Goal: Task Accomplishment & Management: Manage account settings

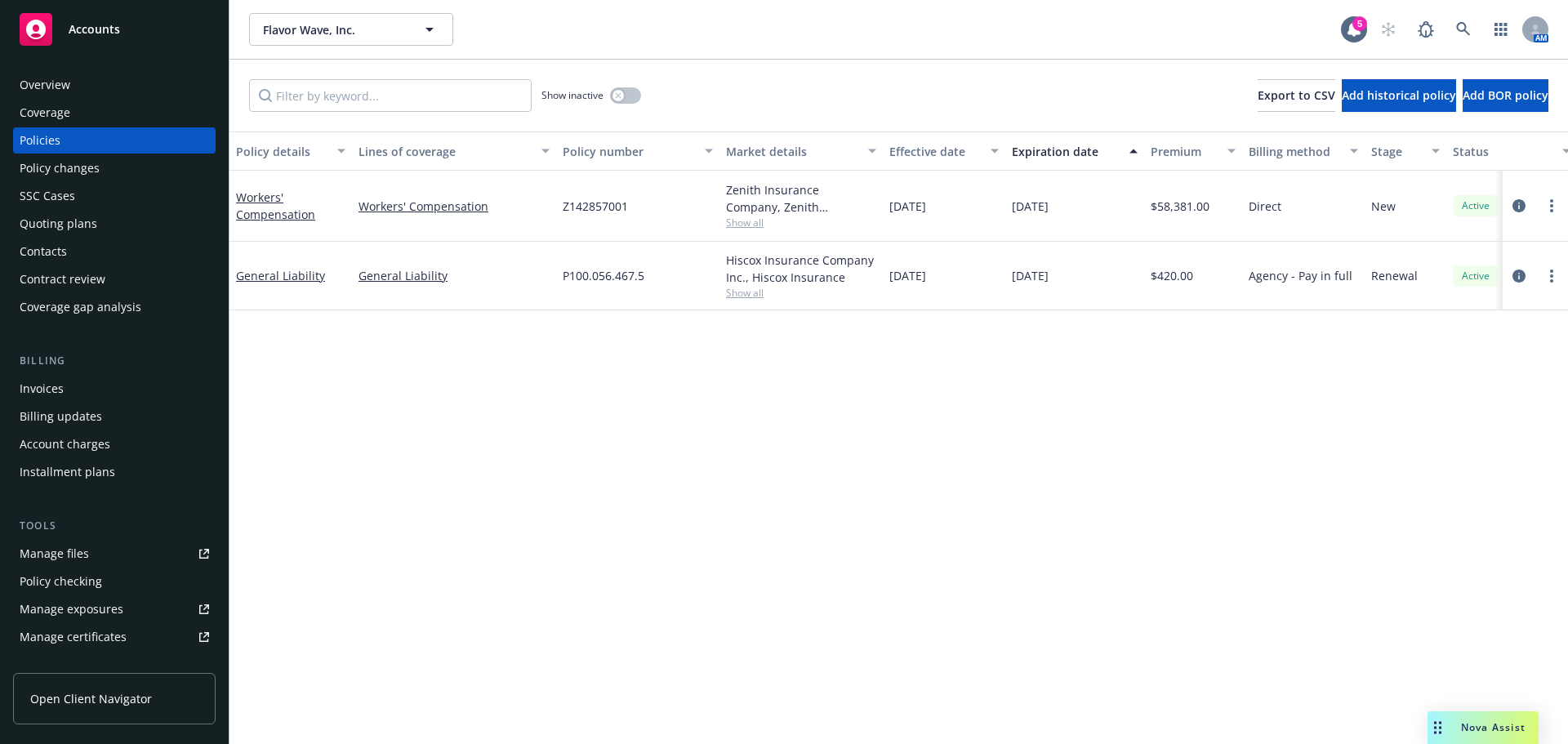
click at [109, 254] on div "Contacts" at bounding box center [114, 252] width 189 height 26
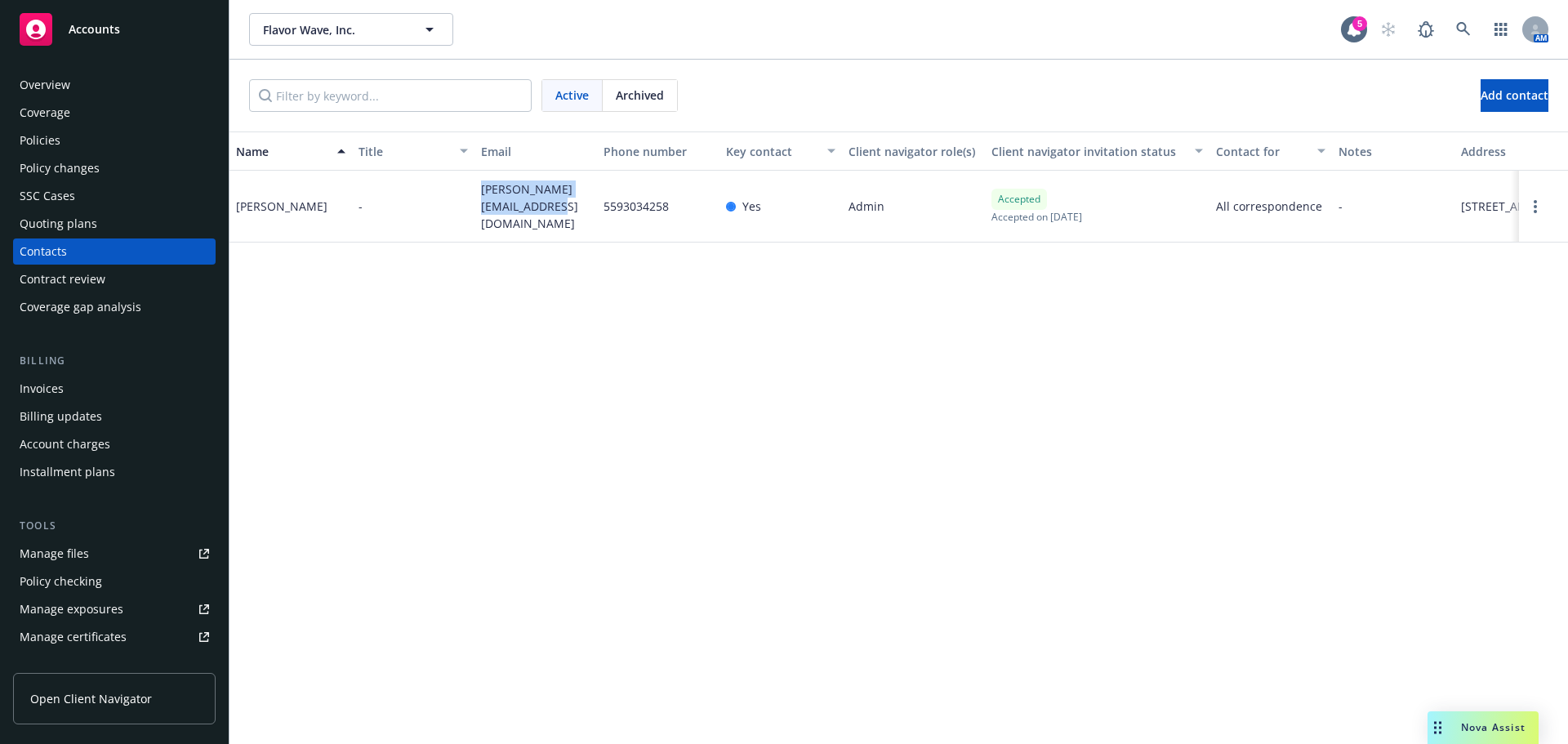
drag, startPoint x: 538, startPoint y: 211, endPoint x: 477, endPoint y: 195, distance: 63.1
click at [477, 195] on div "[PERSON_NAME][EMAIL_ADDRESS][DOMAIN_NAME]" at bounding box center [535, 206] width 122 height 72
copy span "[PERSON_NAME][EMAIL_ADDRESS][DOMAIN_NAME]"
click at [104, 148] on div "Policies" at bounding box center [114, 141] width 189 height 26
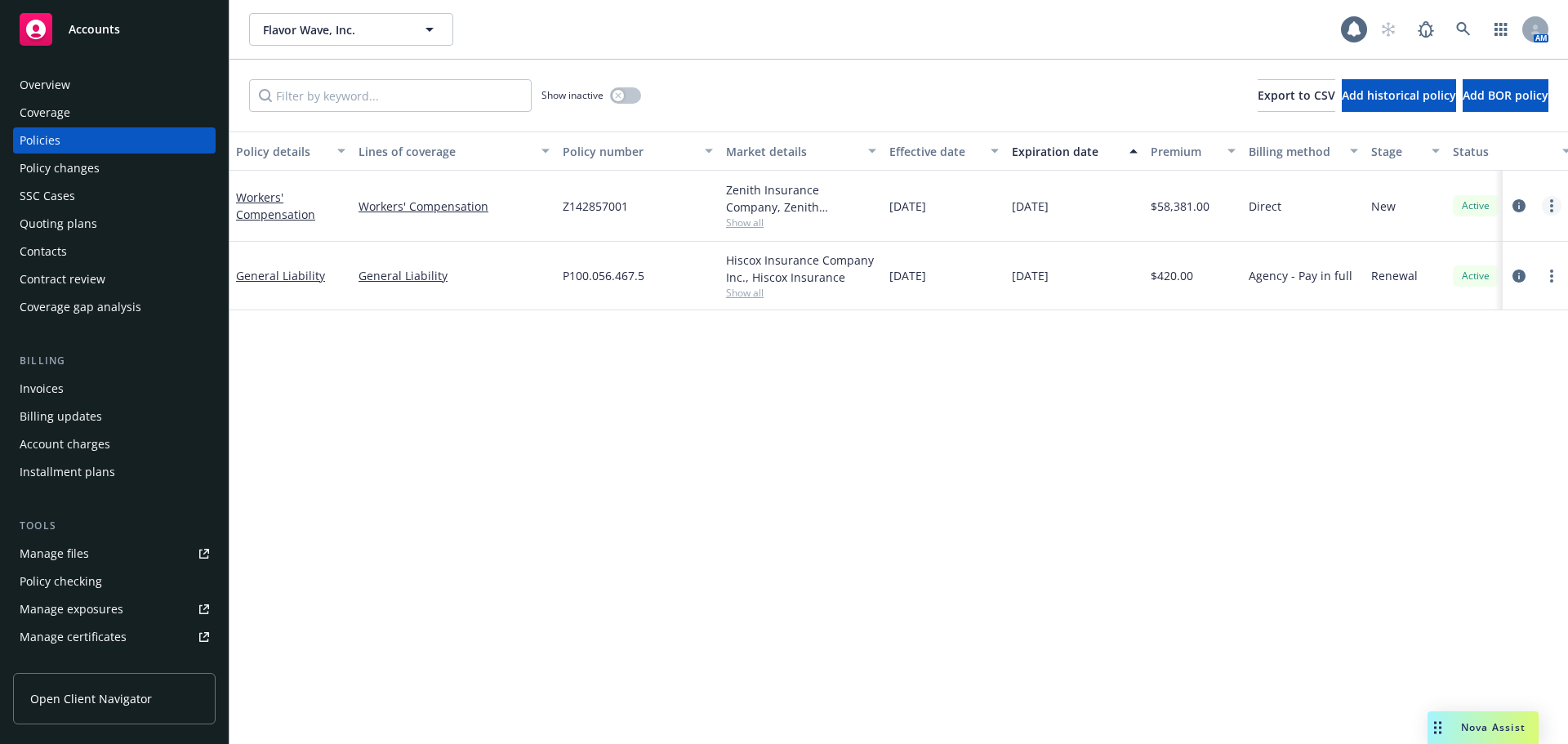
click at [1556, 208] on link "more" at bounding box center [1551, 205] width 20 height 20
click at [1424, 434] on link "Copy logging email" at bounding box center [1465, 434] width 192 height 33
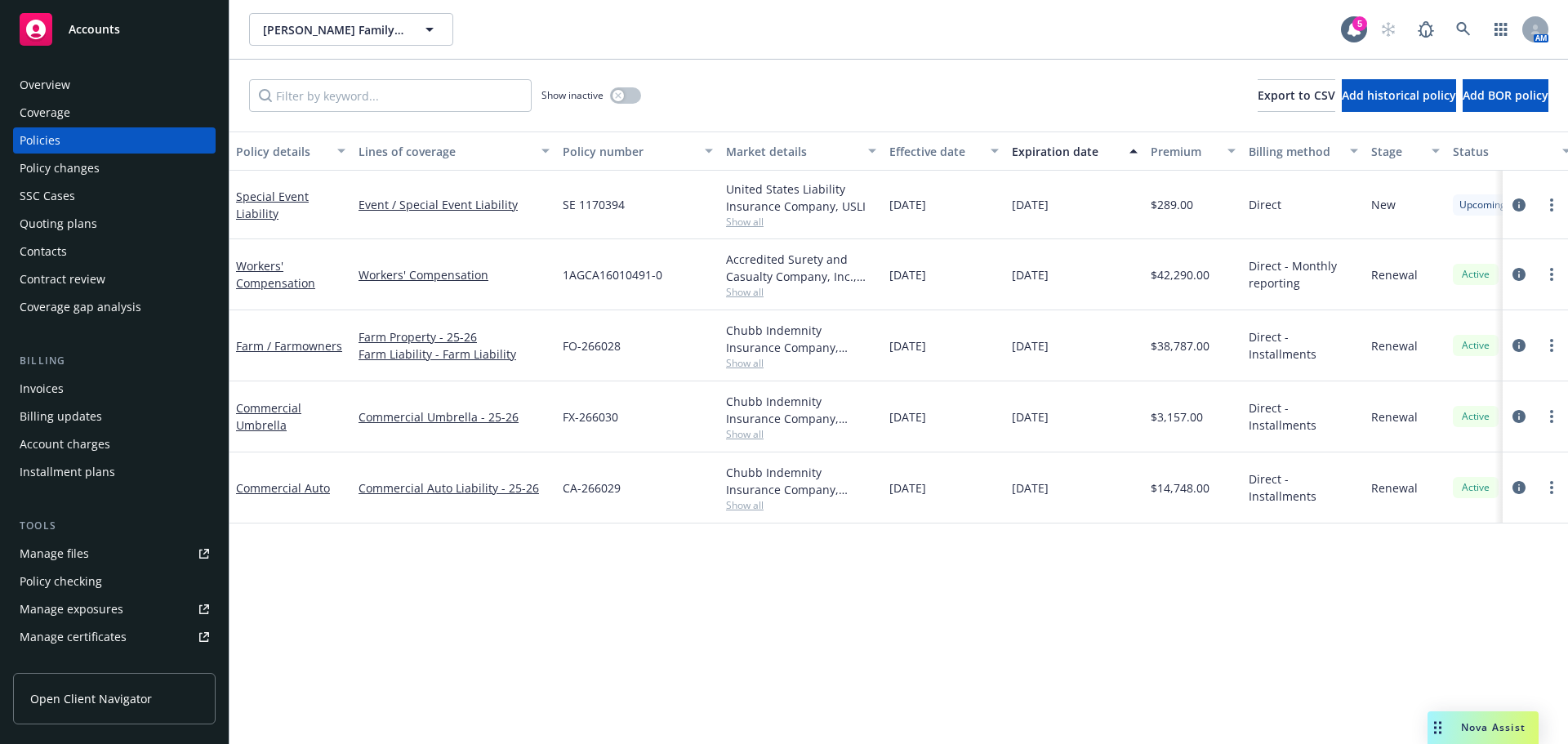
click at [81, 245] on div "Contacts" at bounding box center [114, 252] width 189 height 26
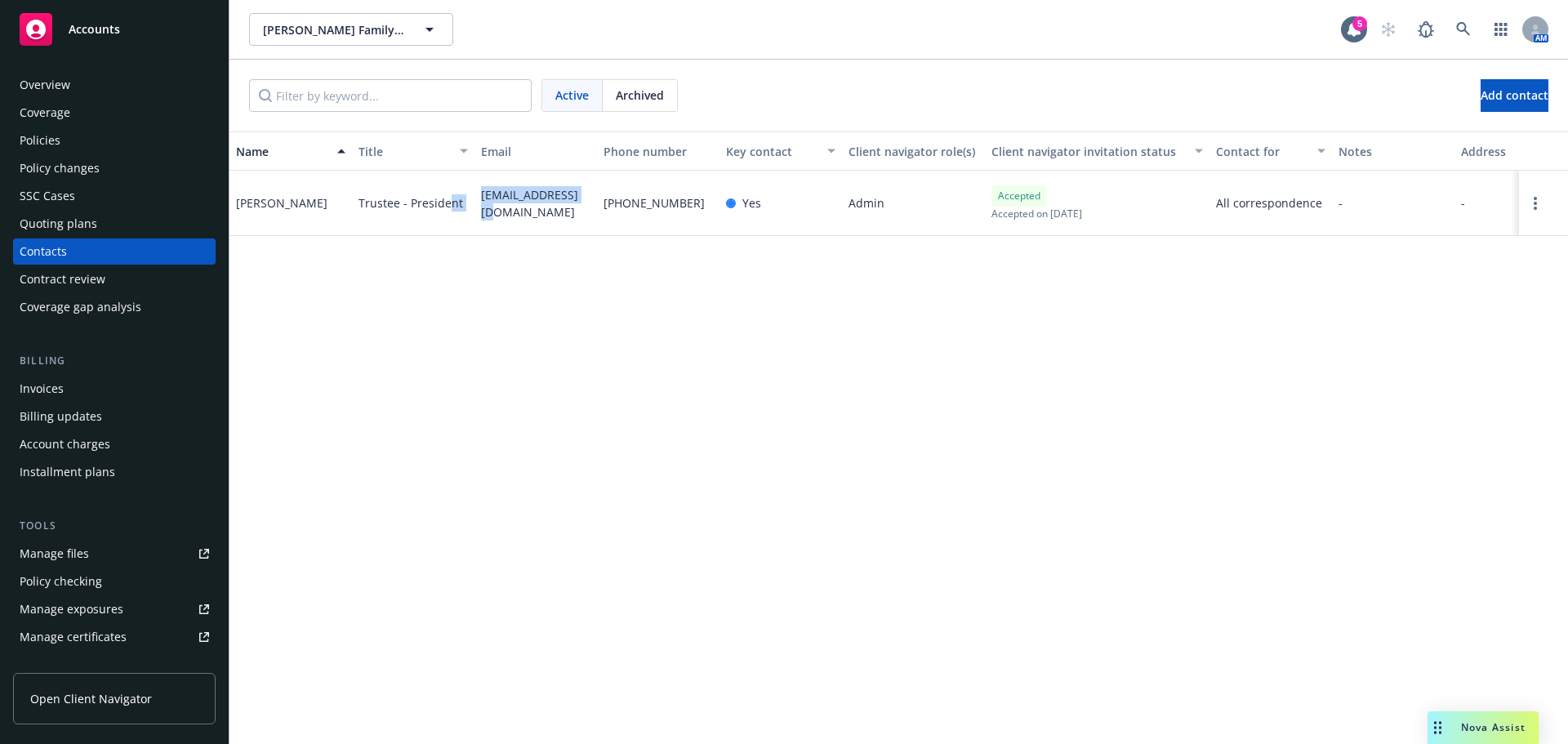
drag, startPoint x: 572, startPoint y: 205, endPoint x: 447, endPoint y: 209, distance: 125.1
click at [447, 209] on div "[PERSON_NAME] Trustee - President [EMAIL_ADDRESS][DOMAIN_NAME] [PHONE_NUMBER] Y…" at bounding box center [899, 203] width 1339 height 65
click at [523, 213] on div "[EMAIL_ADDRESS][DOMAIN_NAME]" at bounding box center [535, 203] width 122 height 65
click at [576, 207] on span "[EMAIL_ADDRESS][DOMAIN_NAME]" at bounding box center [535, 203] width 109 height 34
drag, startPoint x: 586, startPoint y: 205, endPoint x: 479, endPoint y: 211, distance: 107.2
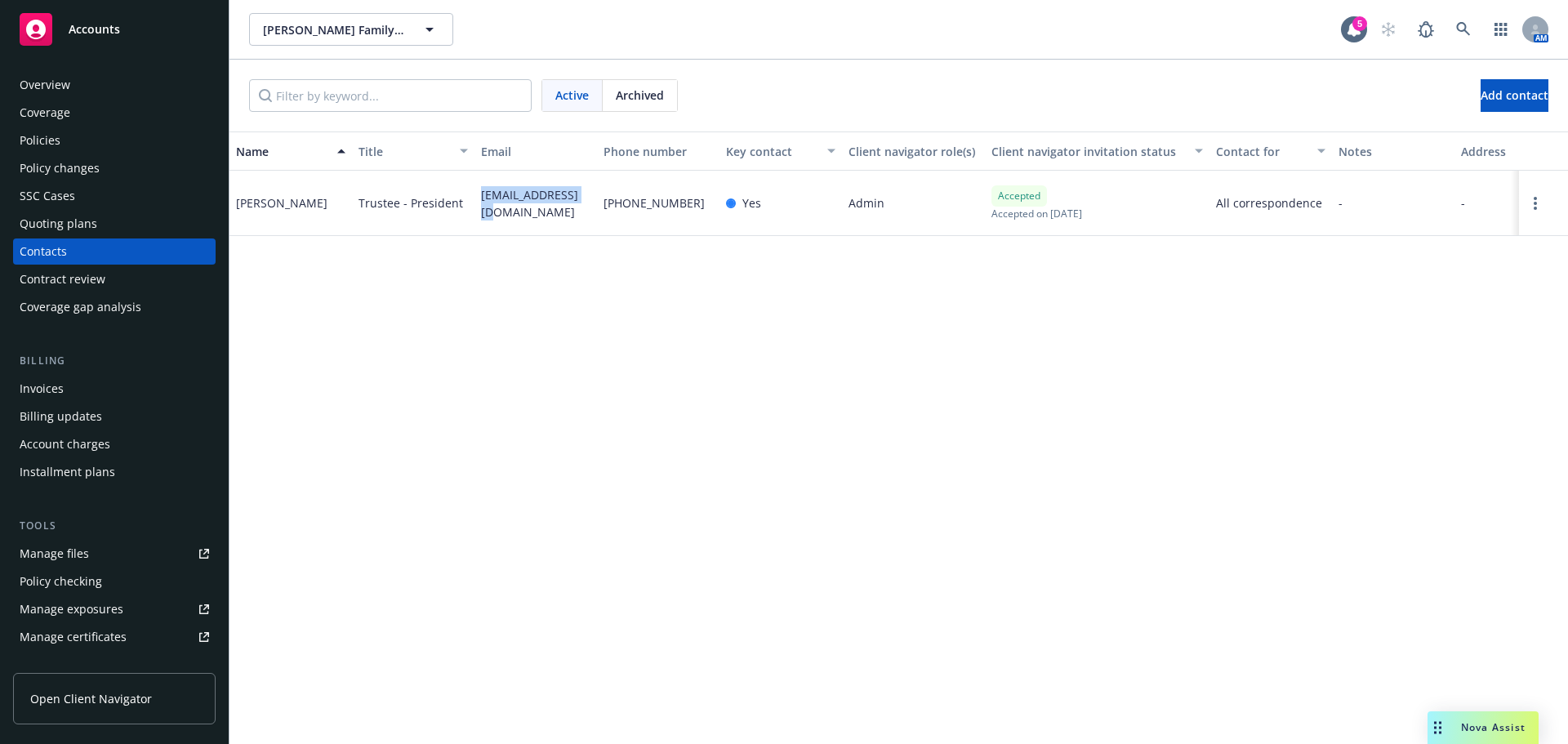
click at [479, 211] on div "[EMAIL_ADDRESS][DOMAIN_NAME]" at bounding box center [535, 203] width 122 height 65
copy span "[EMAIL_ADDRESS][DOMAIN_NAME]"
click at [89, 131] on div "Policies" at bounding box center [114, 141] width 189 height 26
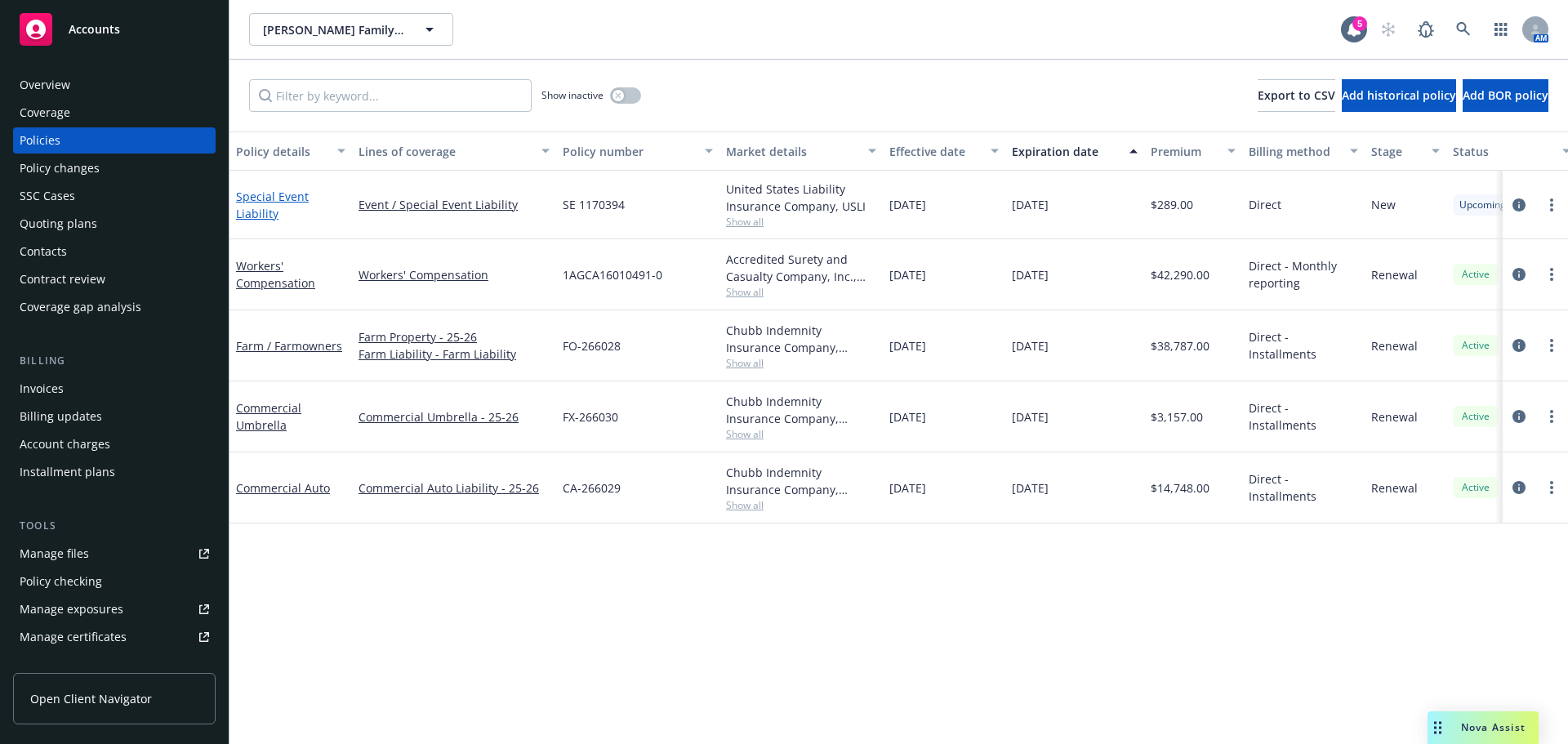
click at [256, 200] on link "Special Event Liability" at bounding box center [272, 204] width 73 height 33
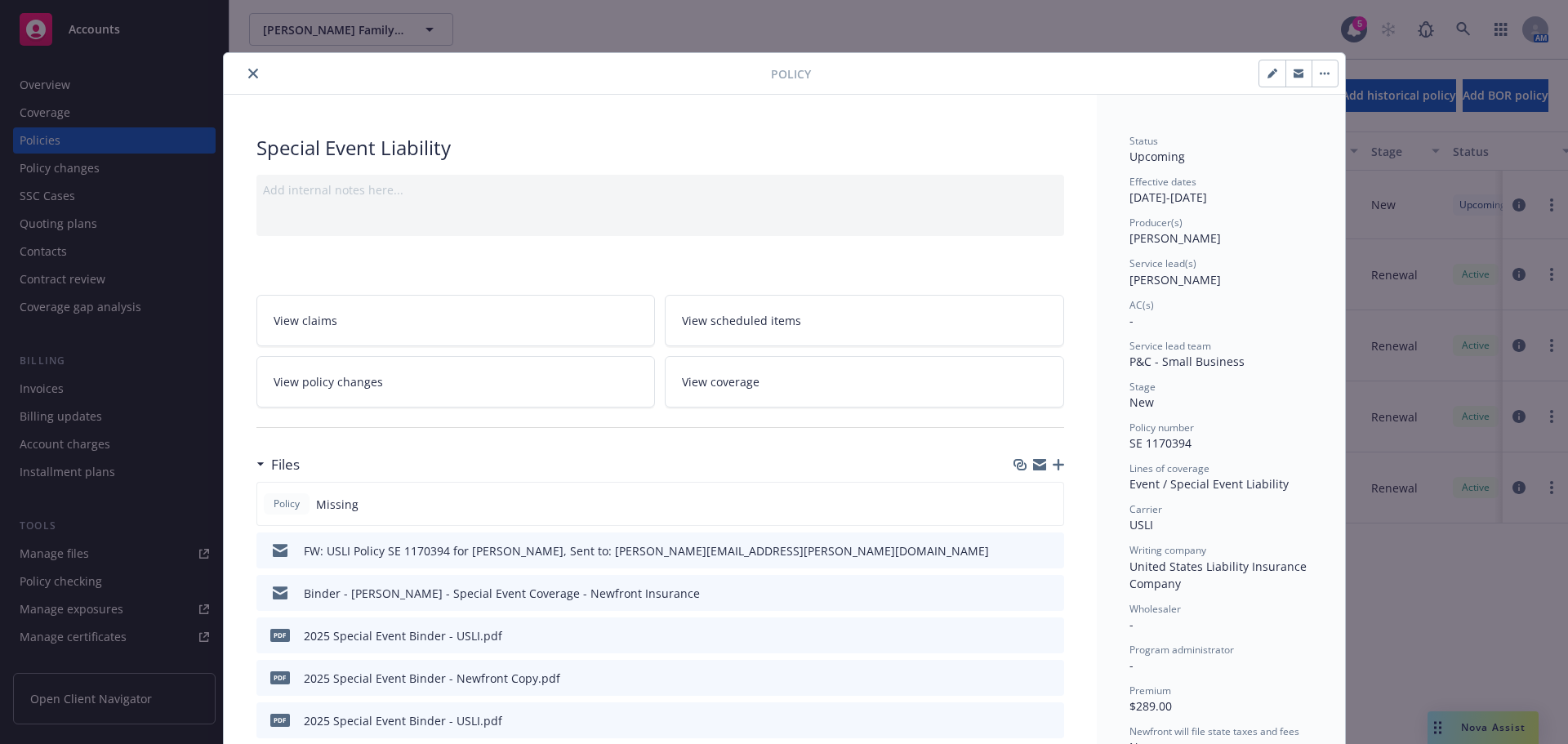
click at [1052, 468] on icon "button" at bounding box center [1058, 464] width 11 height 11
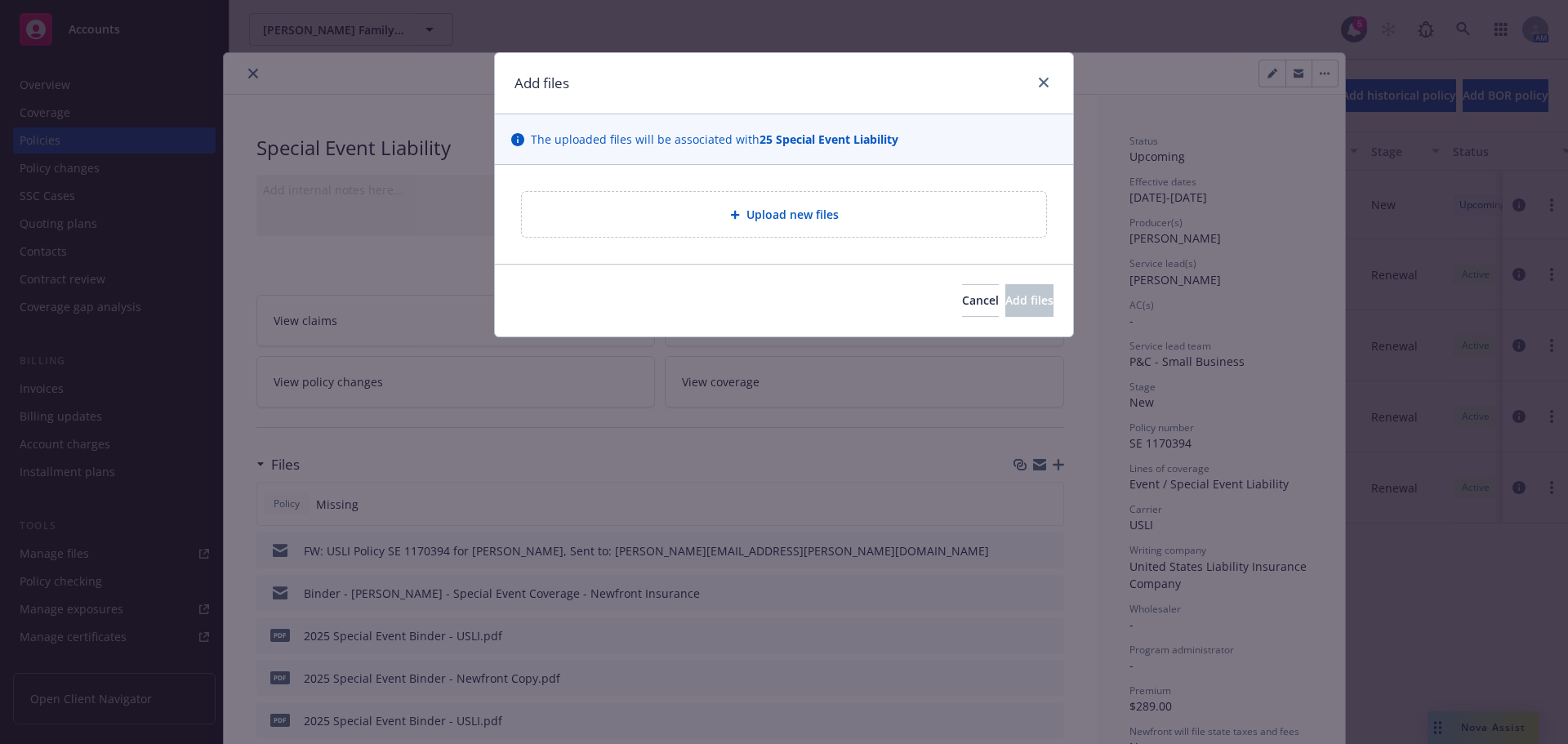
click at [754, 227] on div "Upload new files" at bounding box center [784, 214] width 524 height 45
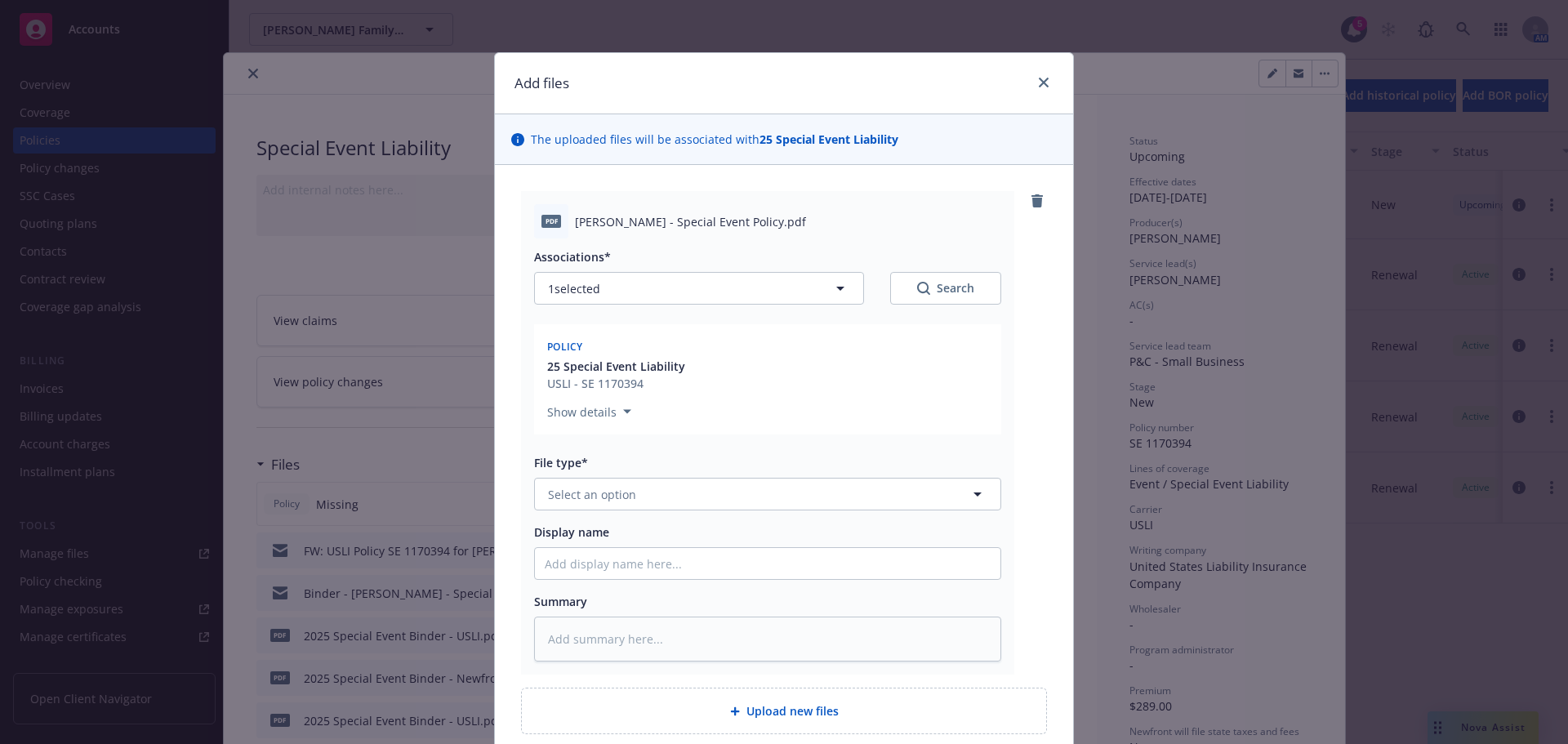
click at [648, 476] on div "File type* Select an option" at bounding box center [767, 482] width 467 height 56
click at [642, 496] on button "Select an option" at bounding box center [767, 494] width 467 height 33
type input "po"
click at [610, 544] on div "Policy" at bounding box center [767, 539] width 446 height 23
click at [622, 550] on input "Display name" at bounding box center [767, 563] width 465 height 31
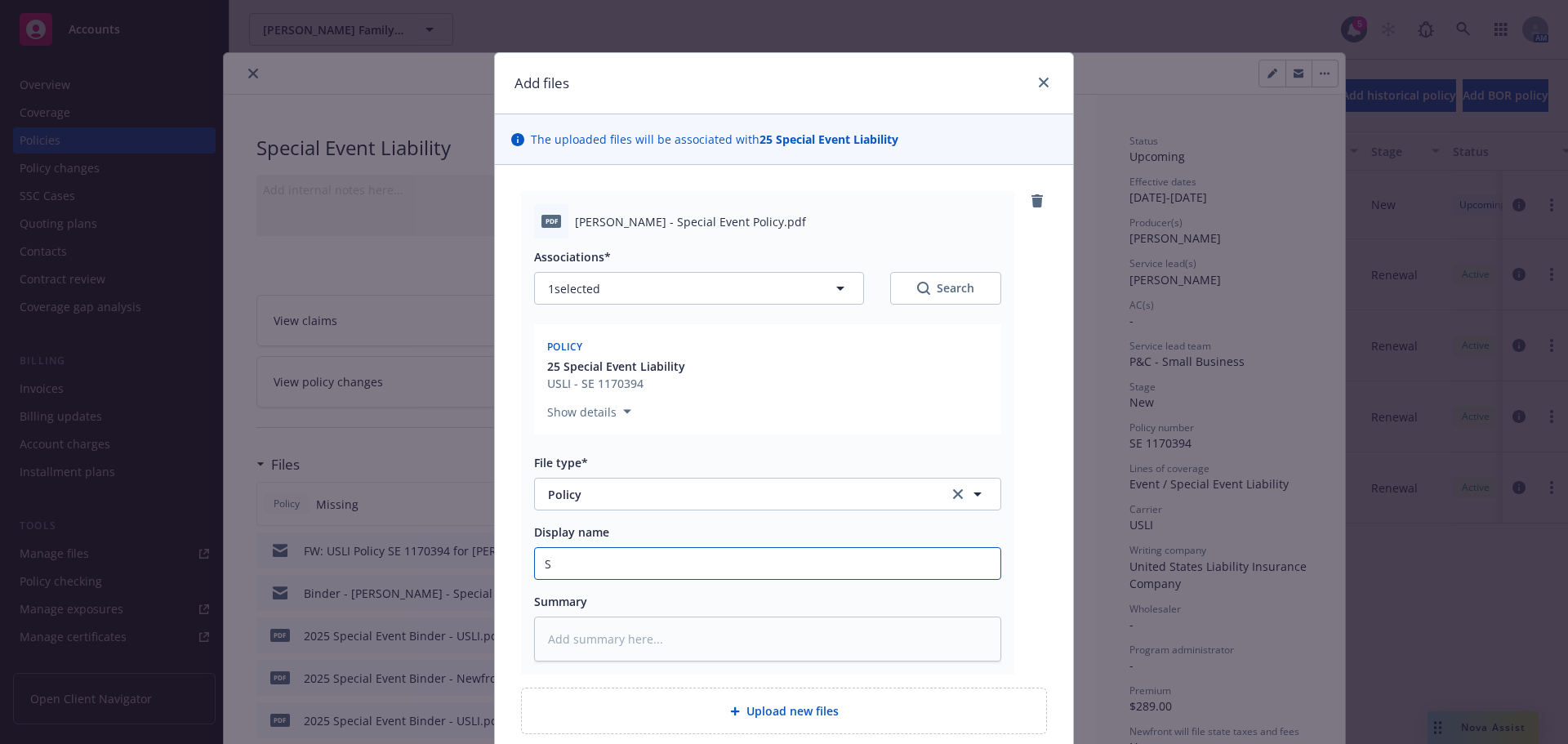
type textarea "x"
type input "S"
type textarea "x"
type input "Sp"
type textarea "x"
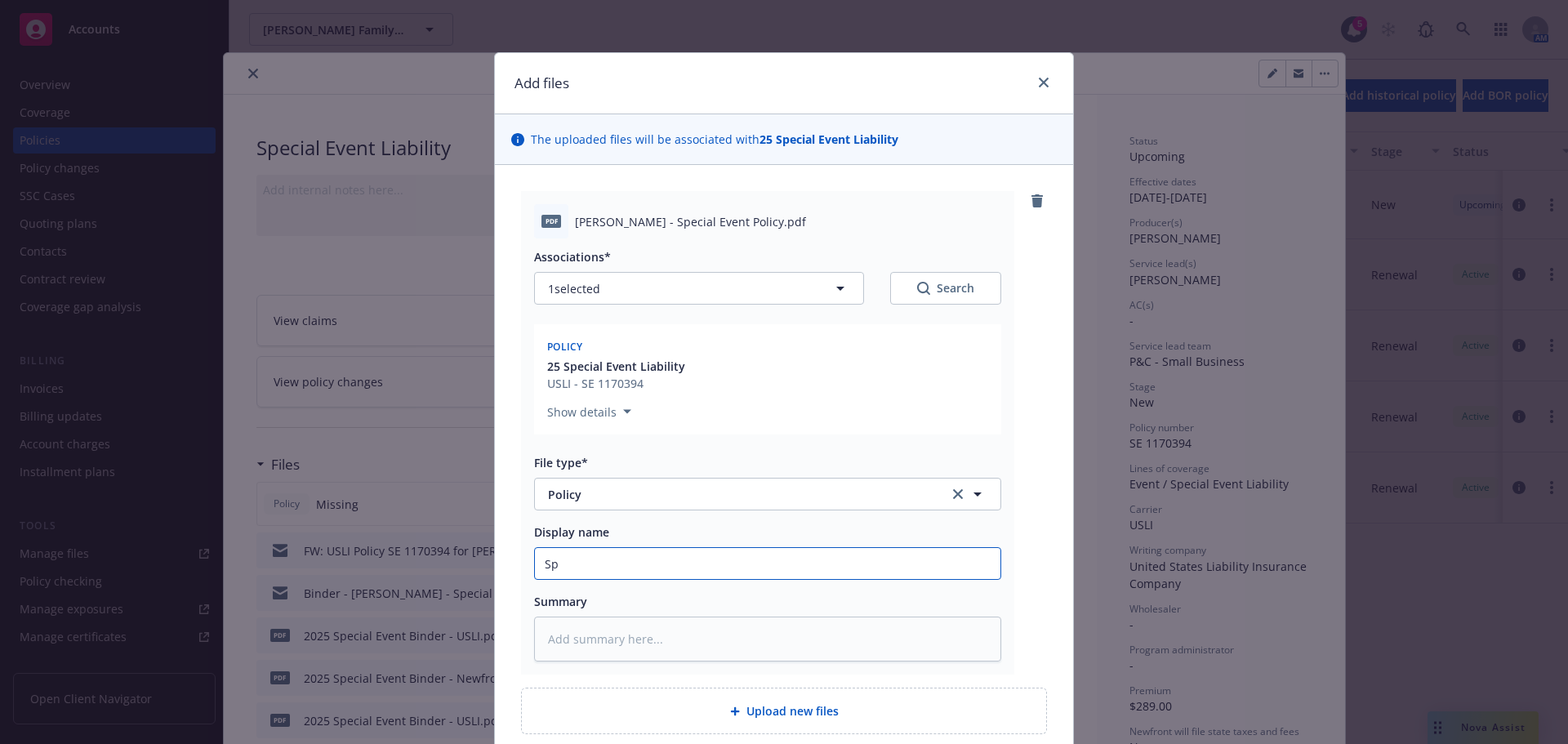
type input "Spe"
type textarea "x"
type input "Spec"
type textarea "x"
type input "Speci"
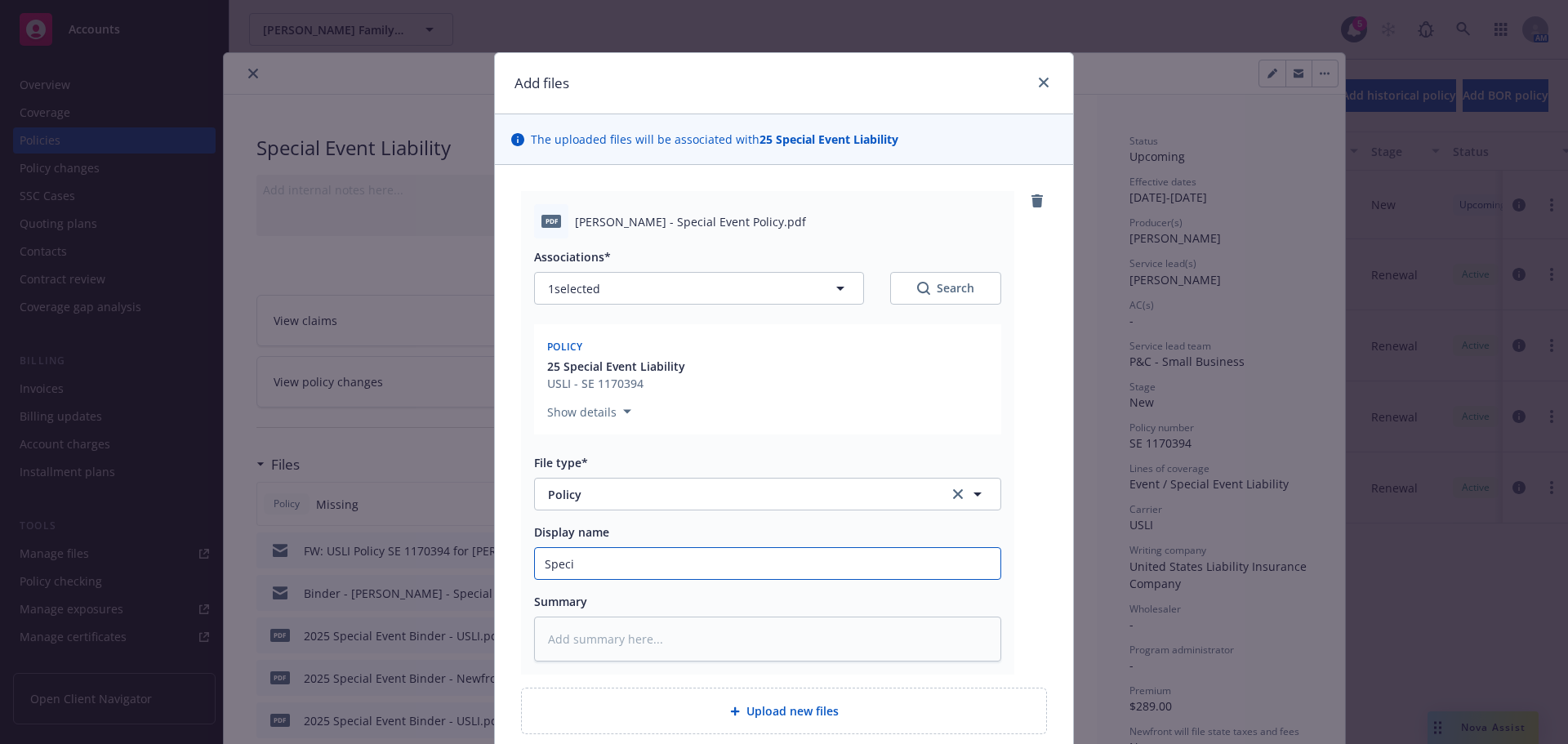
type textarea "x"
type input "Specia"
type textarea "x"
type input "Special"
type textarea "x"
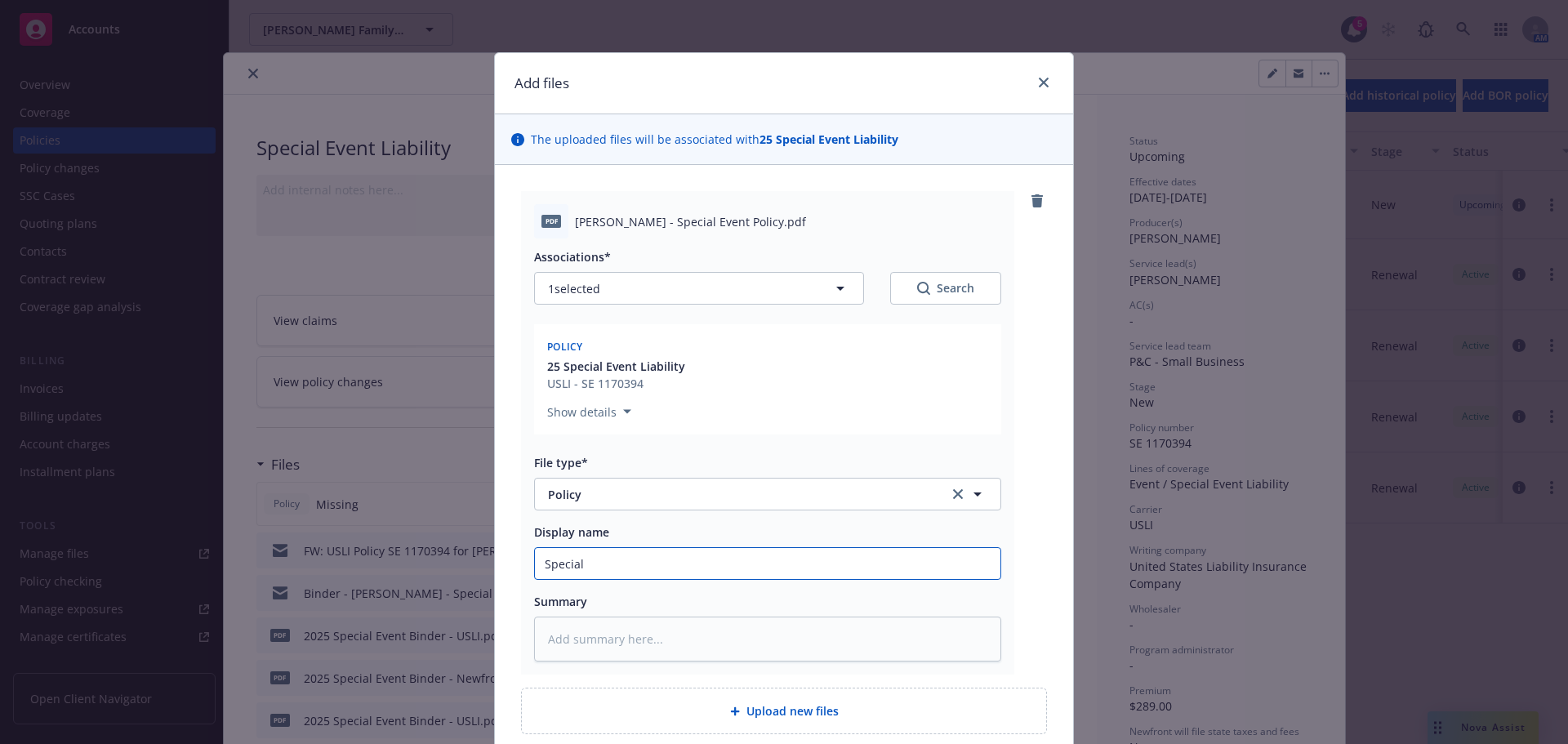
type input "Specialr"
type textarea "x"
type input "Specialry"
type textarea "x"
type input "Specialr"
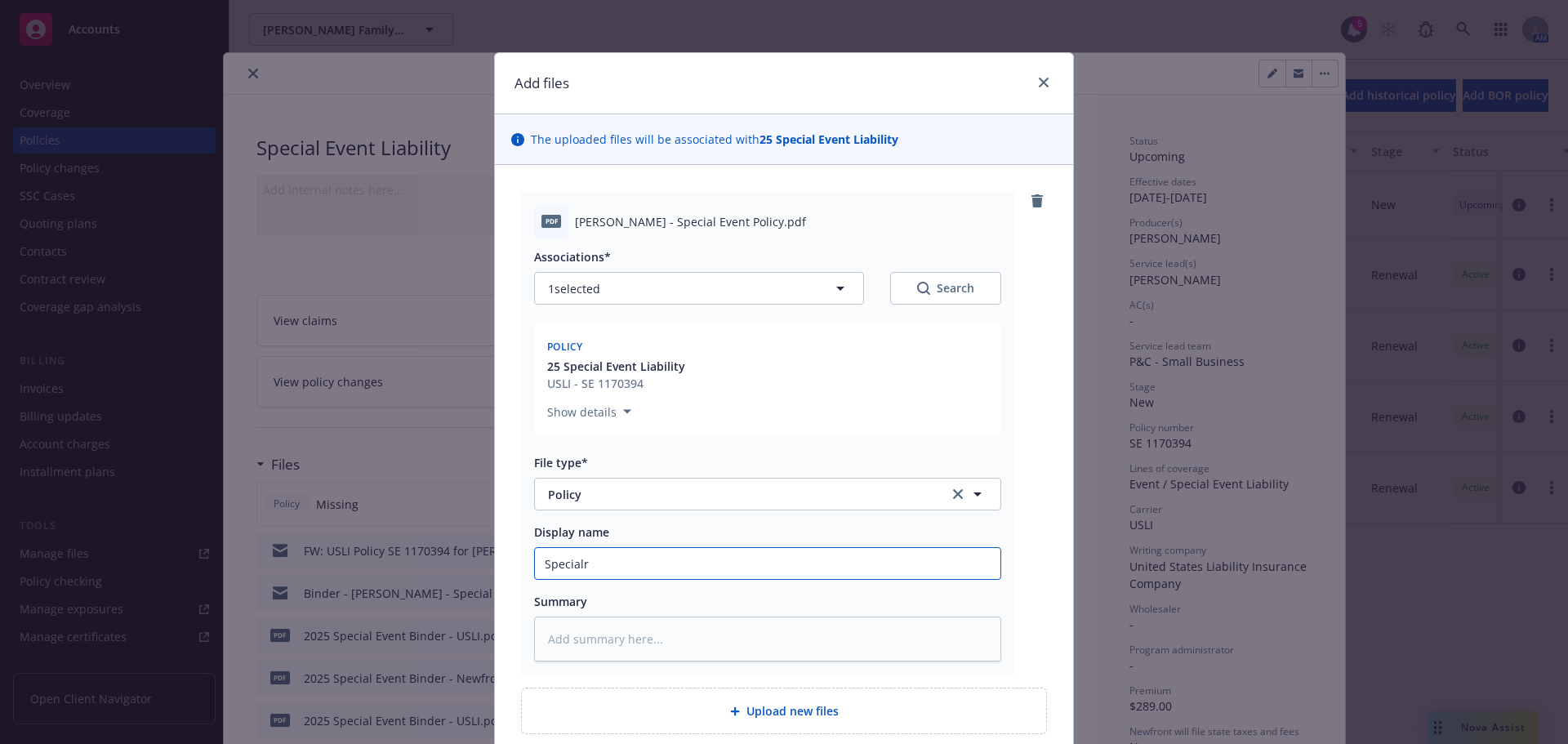
type textarea "x"
type input "Special"
type textarea "x"
type input "Special"
type textarea "x"
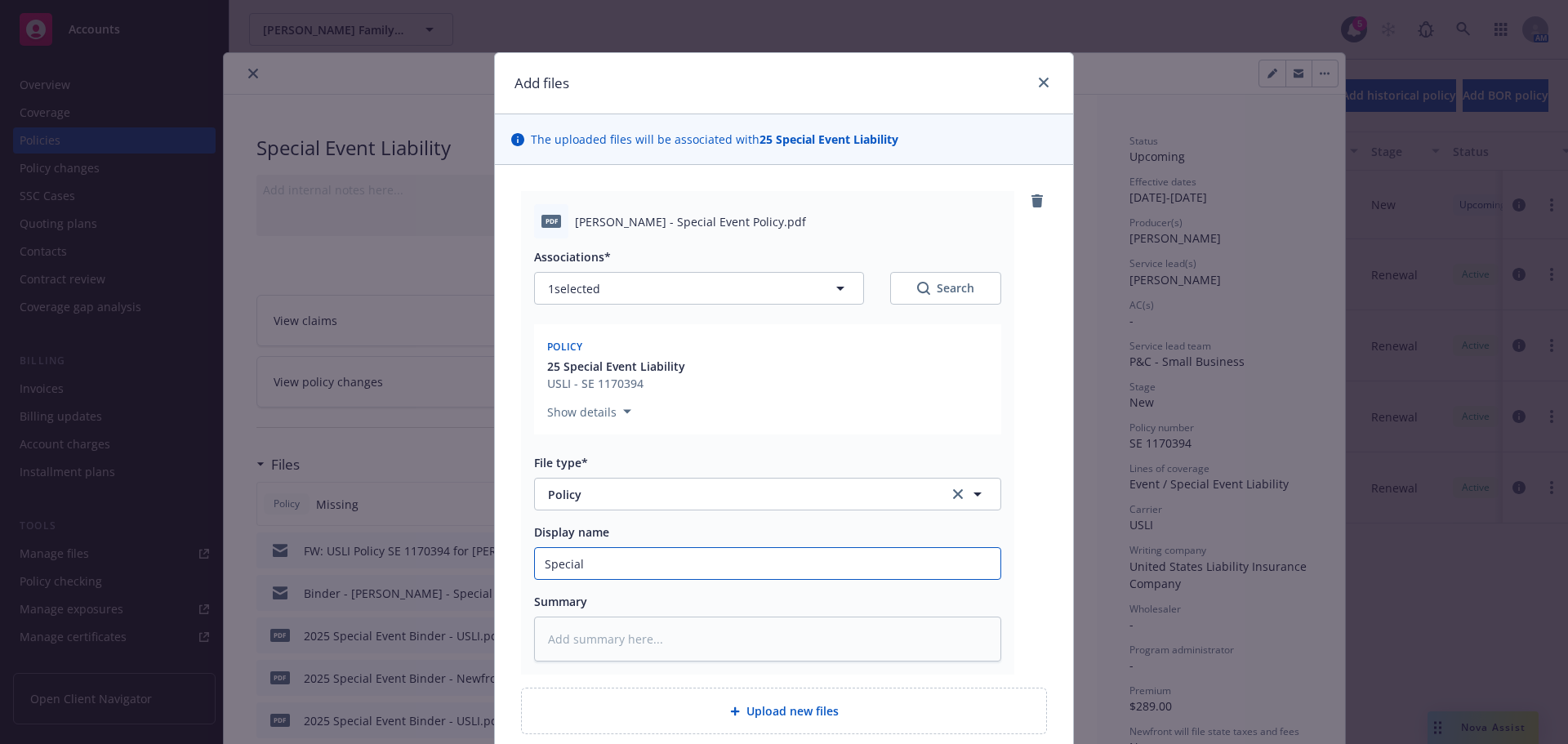
type input "Special E"
type textarea "x"
type input "Special Ev"
type textarea "x"
type input "Special Eve"
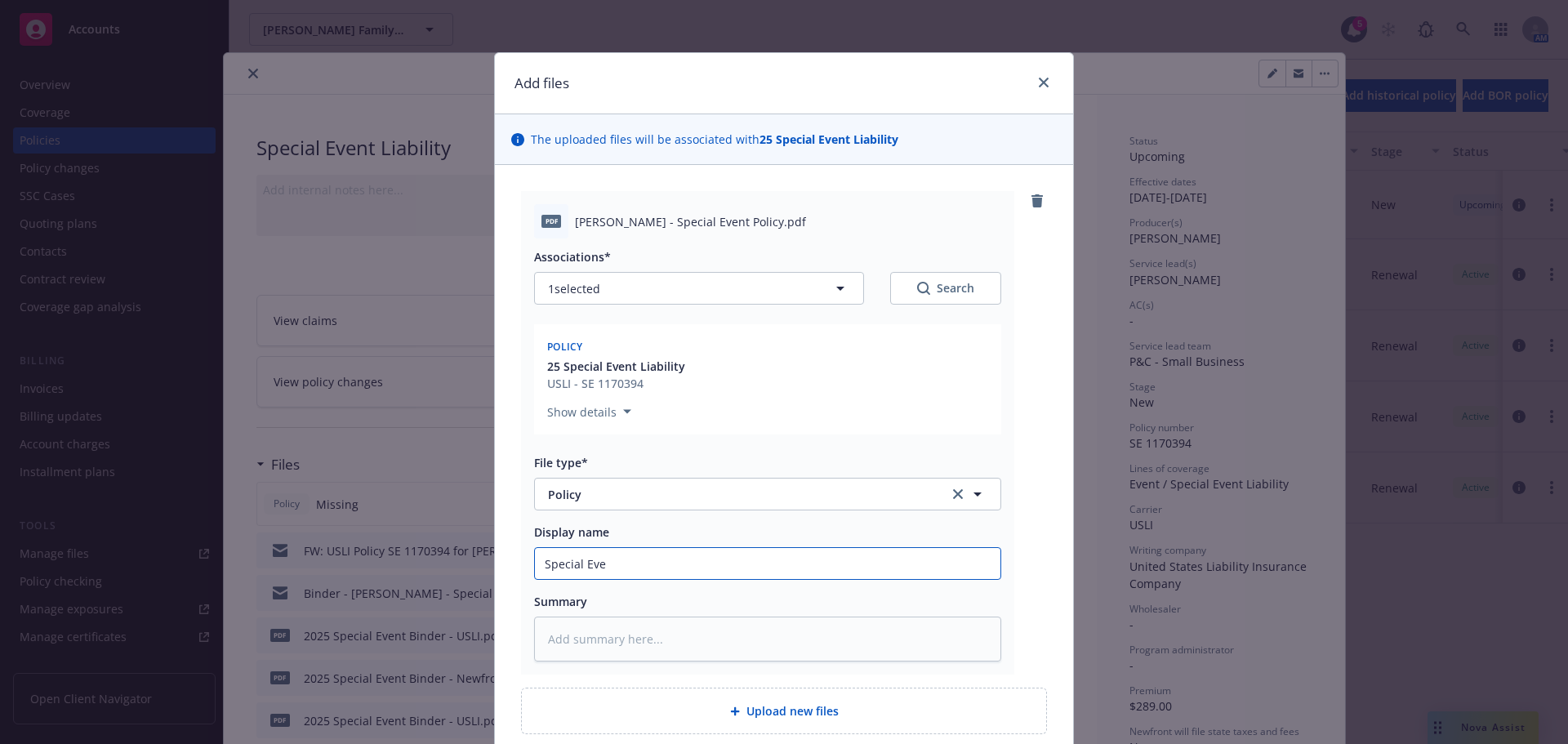
type textarea "x"
type input "Special Event"
type textarea "x"
type input "Special Event"
type textarea "x"
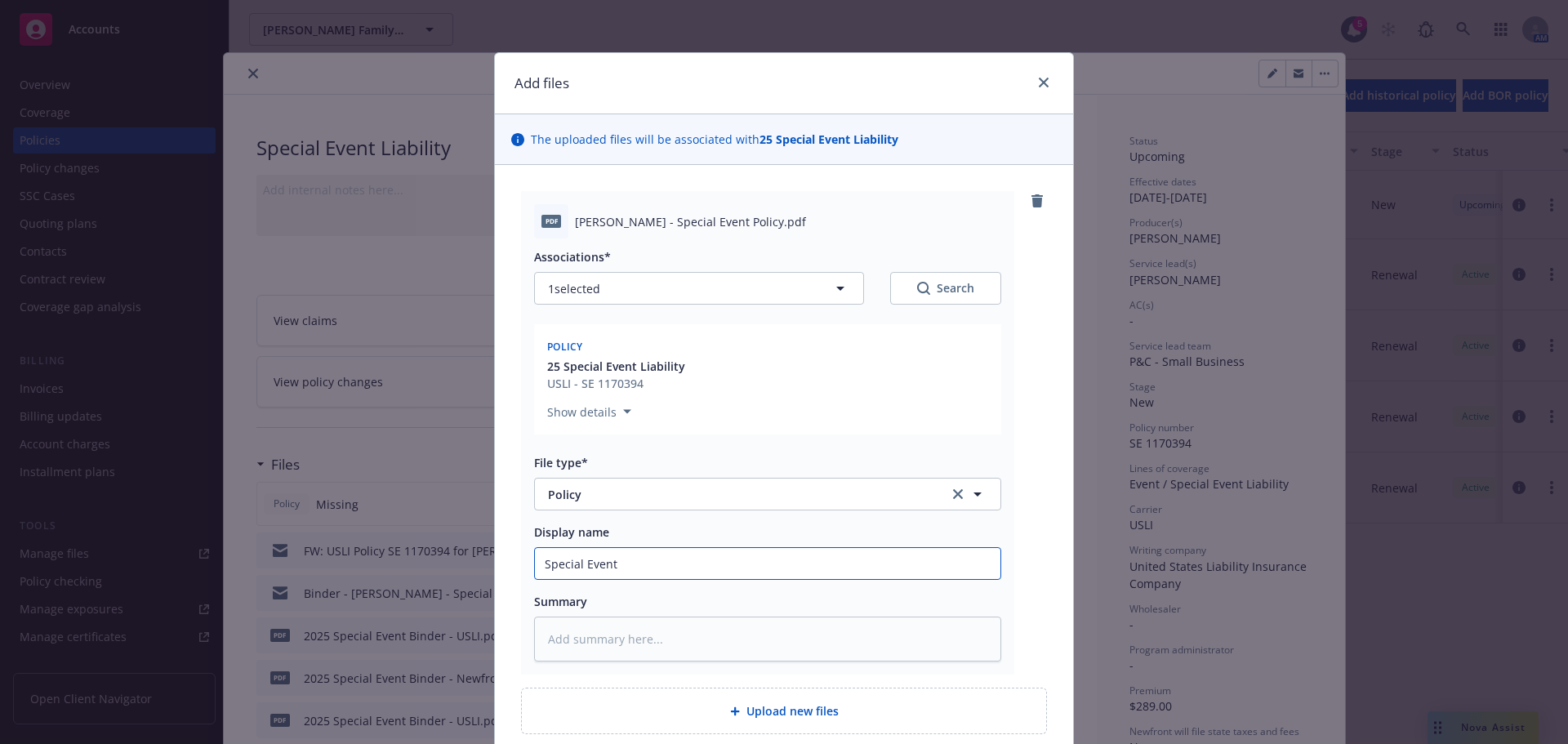
type input "Special Event P"
type textarea "x"
type input "Special Event Po"
type textarea "x"
type input "Special Event Pol"
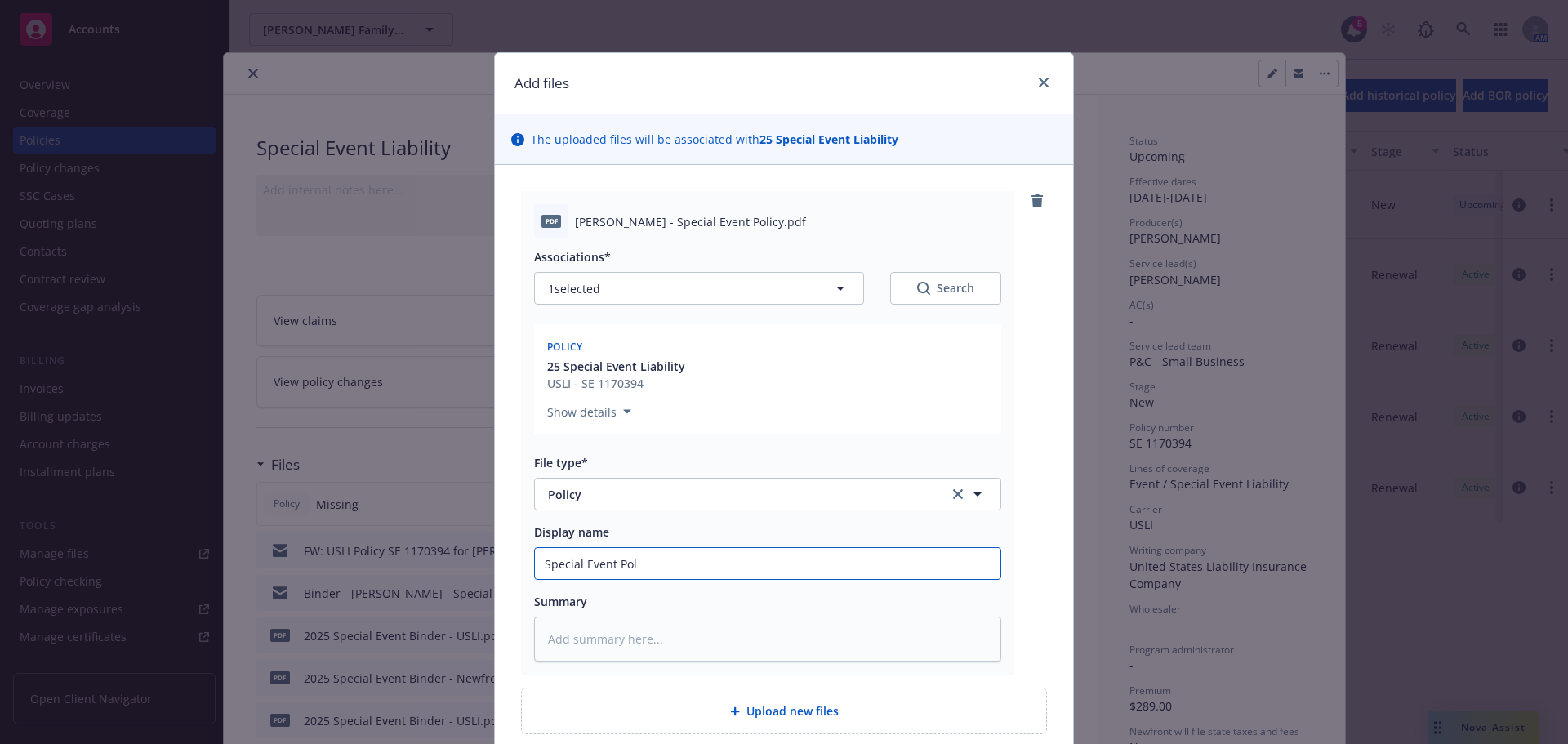
type textarea "x"
type input "Special Event Poli"
type textarea "x"
type input "Special Event Polic"
type textarea "x"
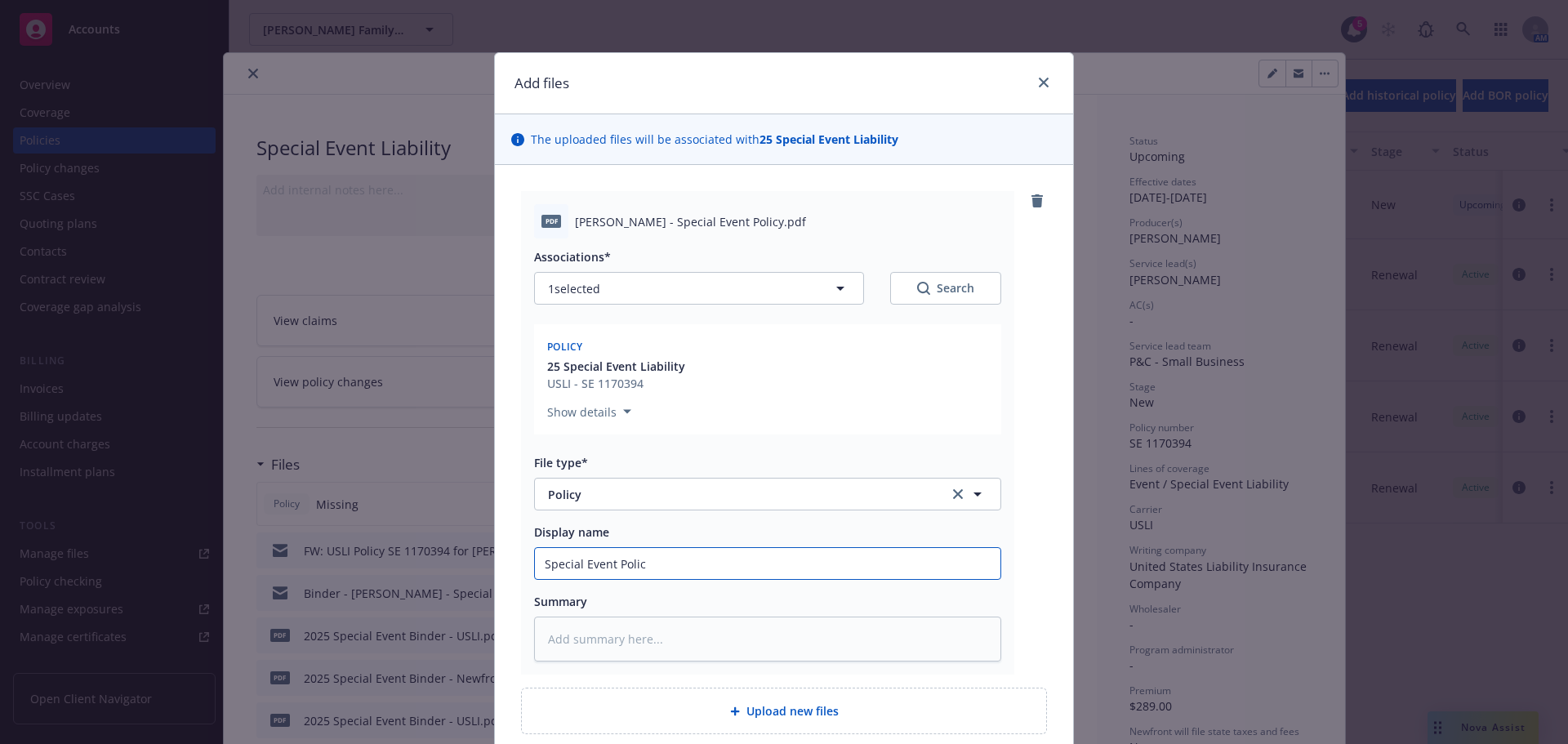
type input "Special Event Policy"
type textarea "x"
type input "Special Event Policy"
type textarea "x"
type input "Special Event Policy -"
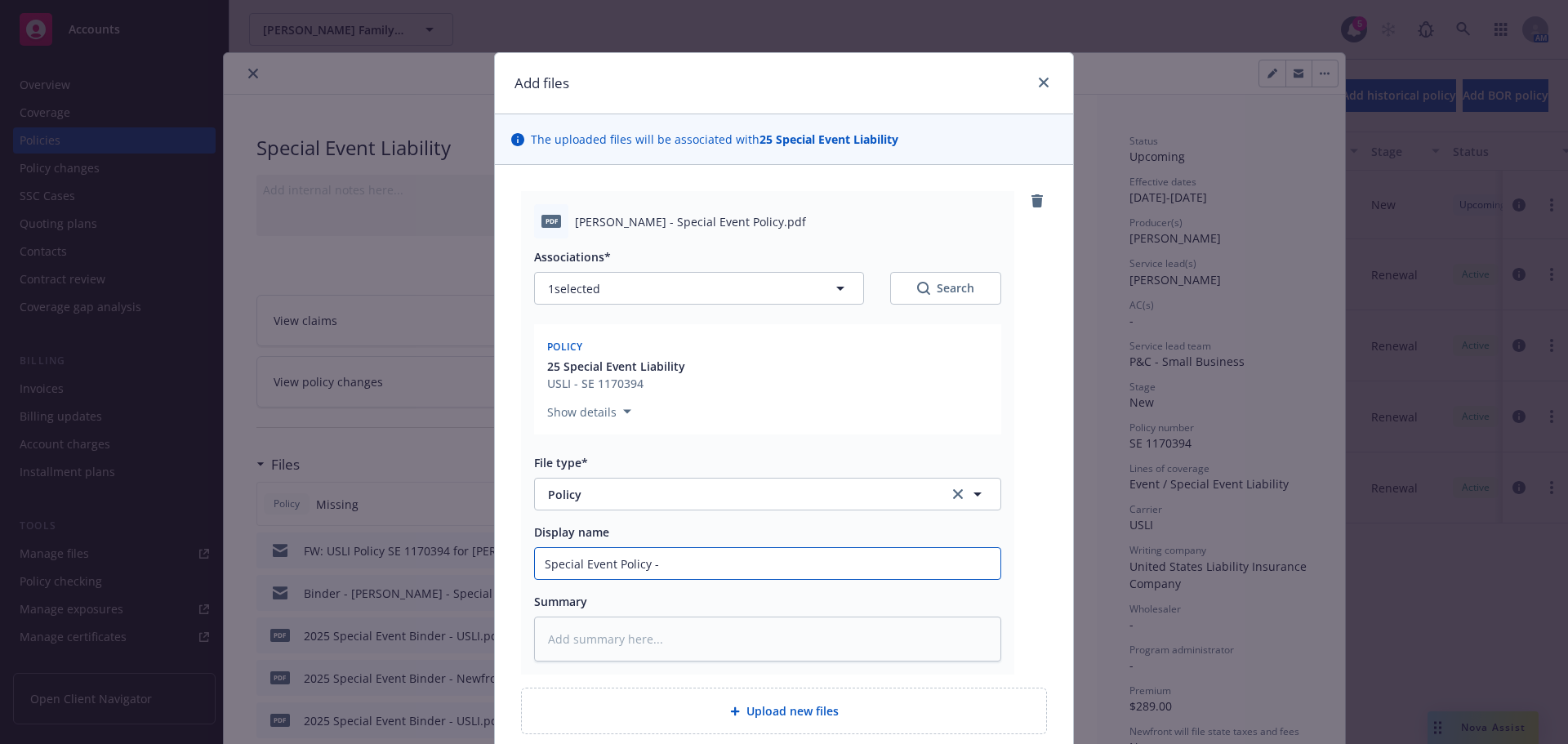
type textarea "x"
type input "Special Event Policy -"
type textarea "x"
type input "Special Event Policy - U"
type textarea "x"
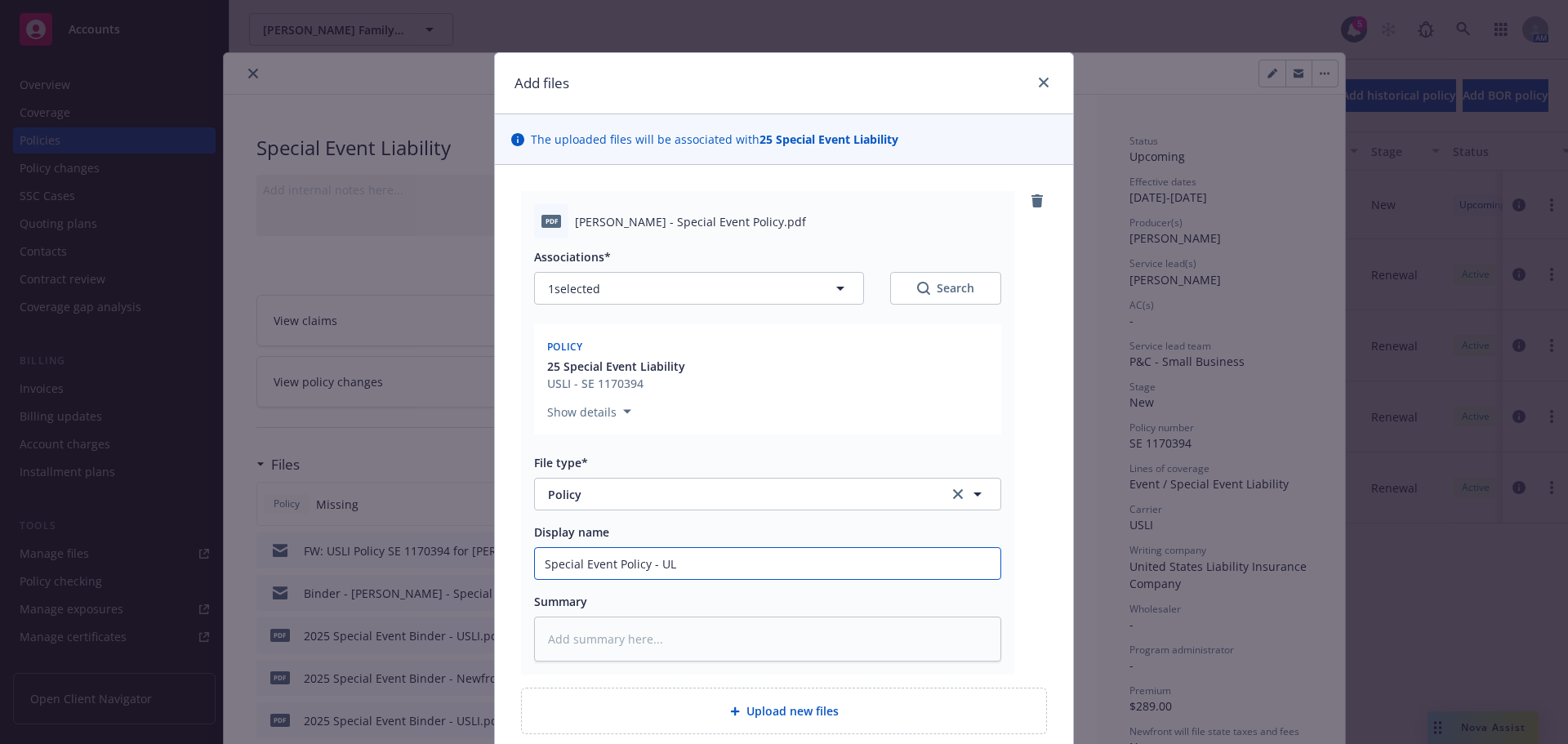
type input "Special Event Policy - ULL"
type textarea "x"
type input "Special Event Policy - ULLI"
type textarea "x"
type input "Special Event Policy - ULL"
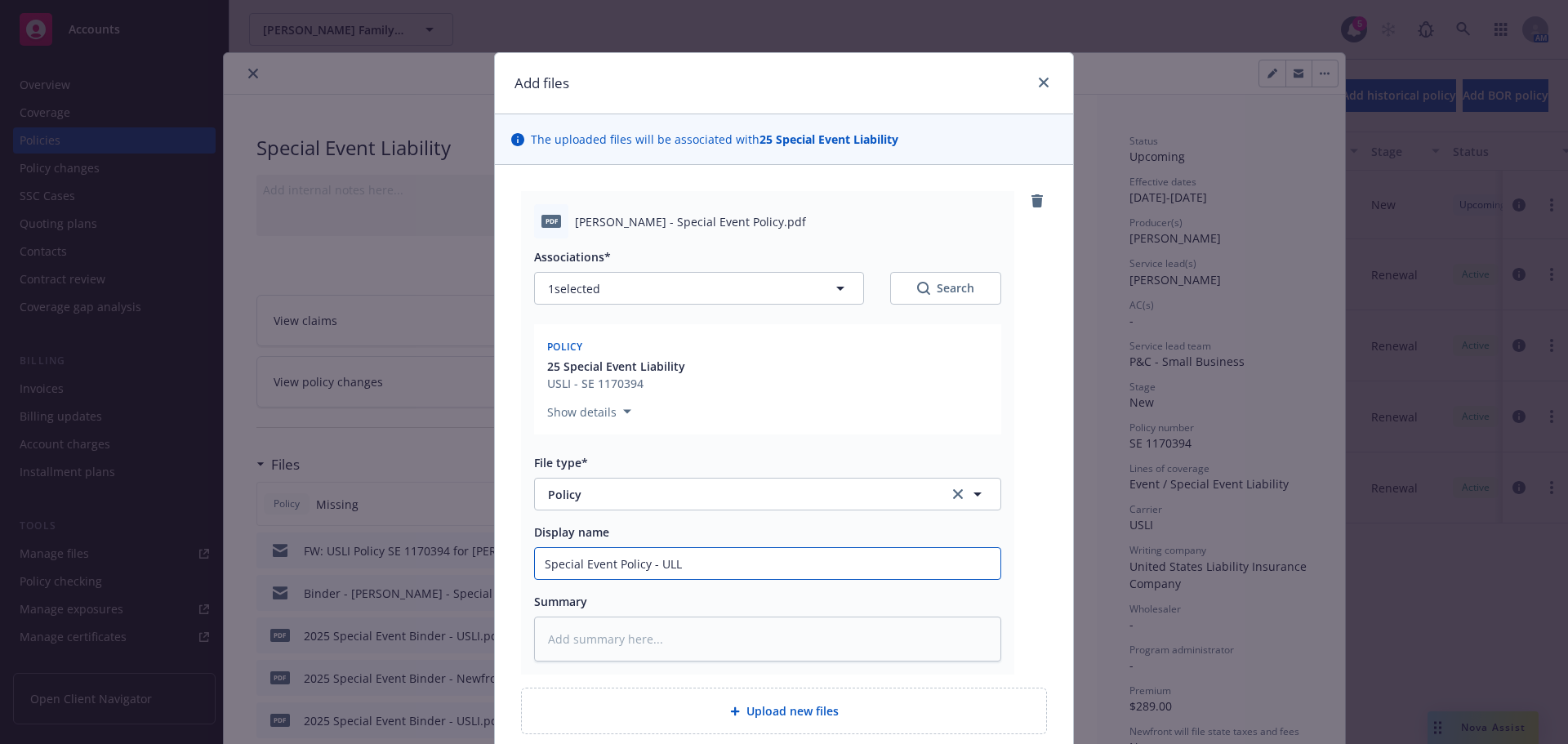
type textarea "x"
type input "Special Event Policy - UL"
type textarea "x"
type input "Special Event Policy - U"
type textarea "x"
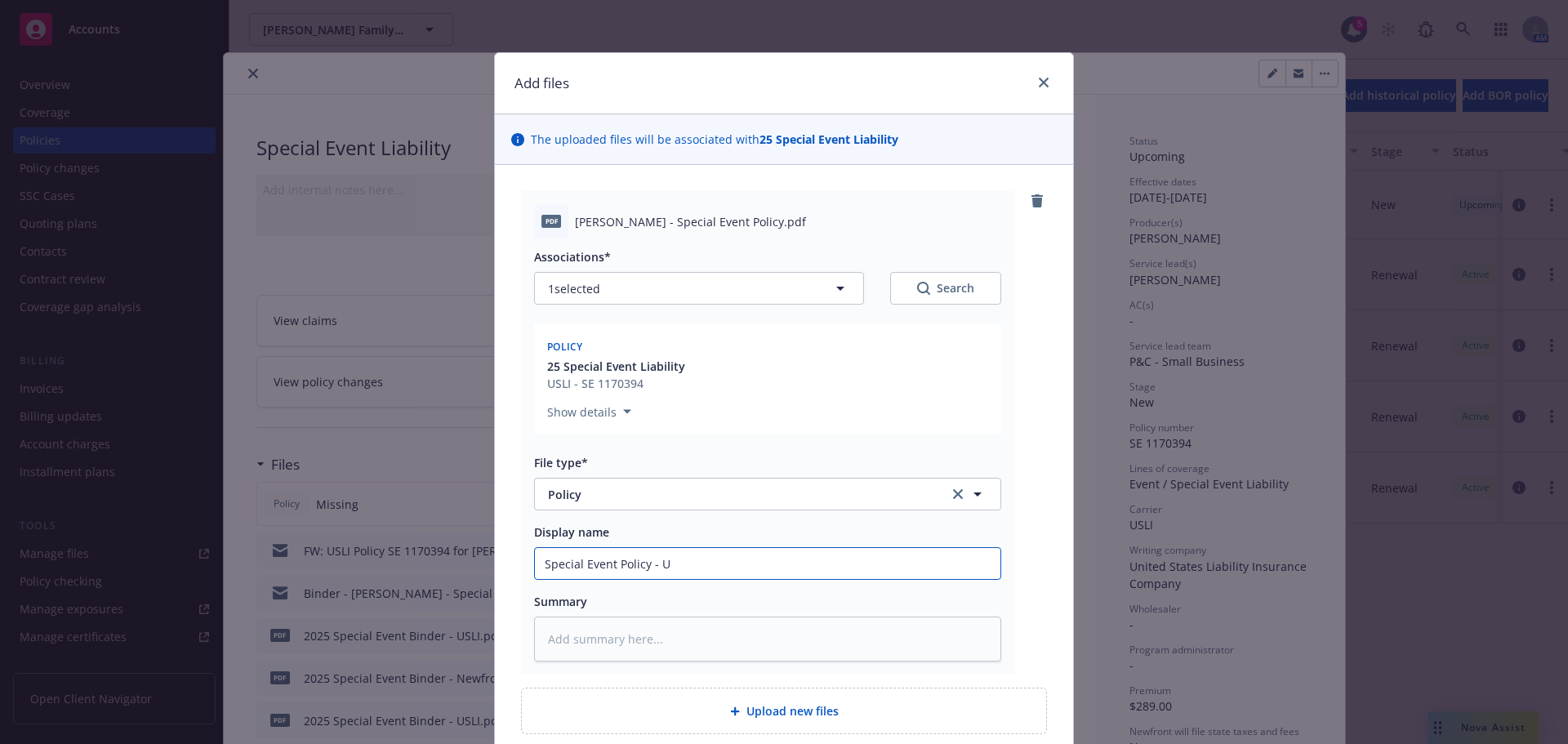
type input "Special Event Policy - [GEOGRAPHIC_DATA]"
type textarea "x"
type input "Special Event Policy - USL"
type textarea "x"
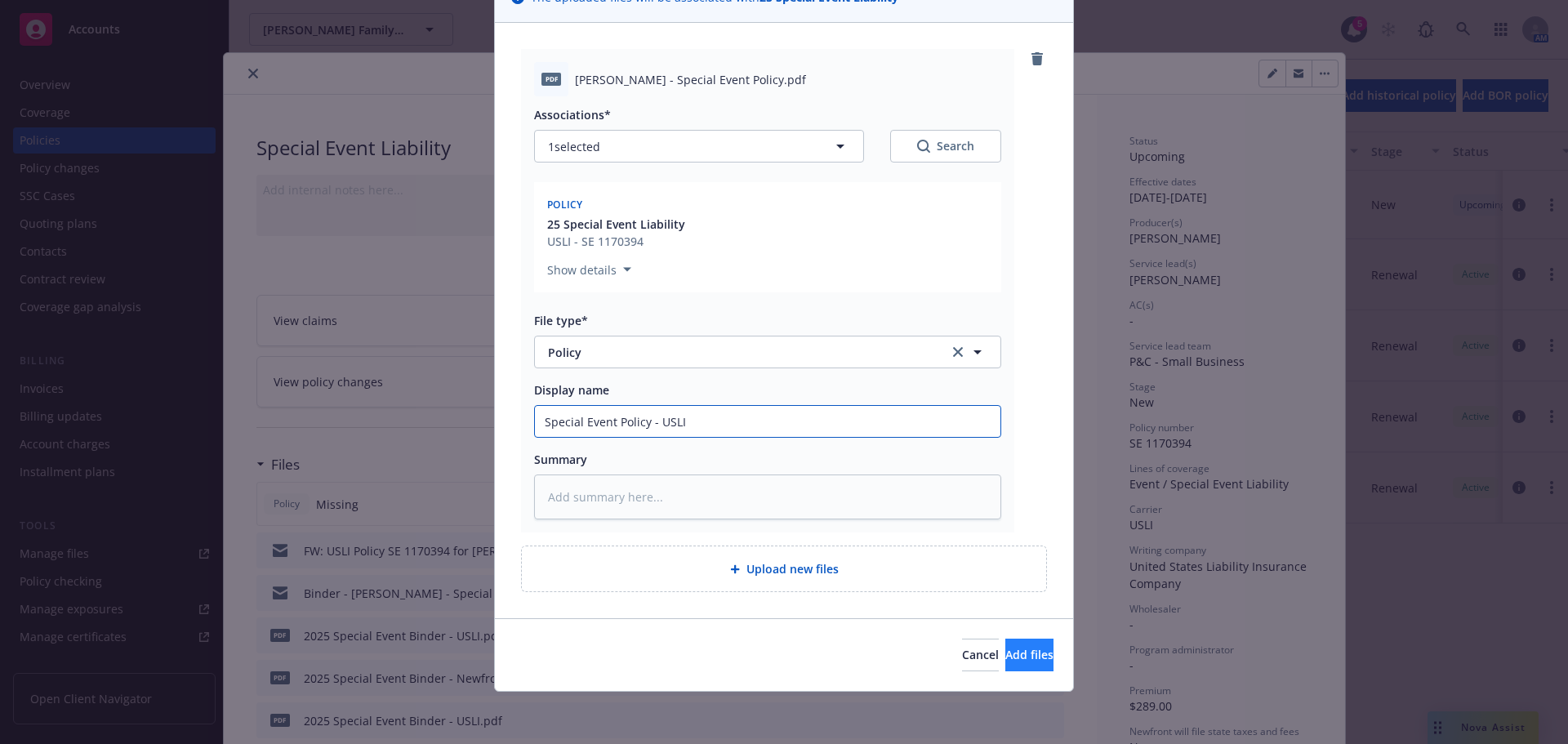
type input "Special Event Policy - USLI"
click at [1005, 643] on button "Add files" at bounding box center [1029, 654] width 48 height 33
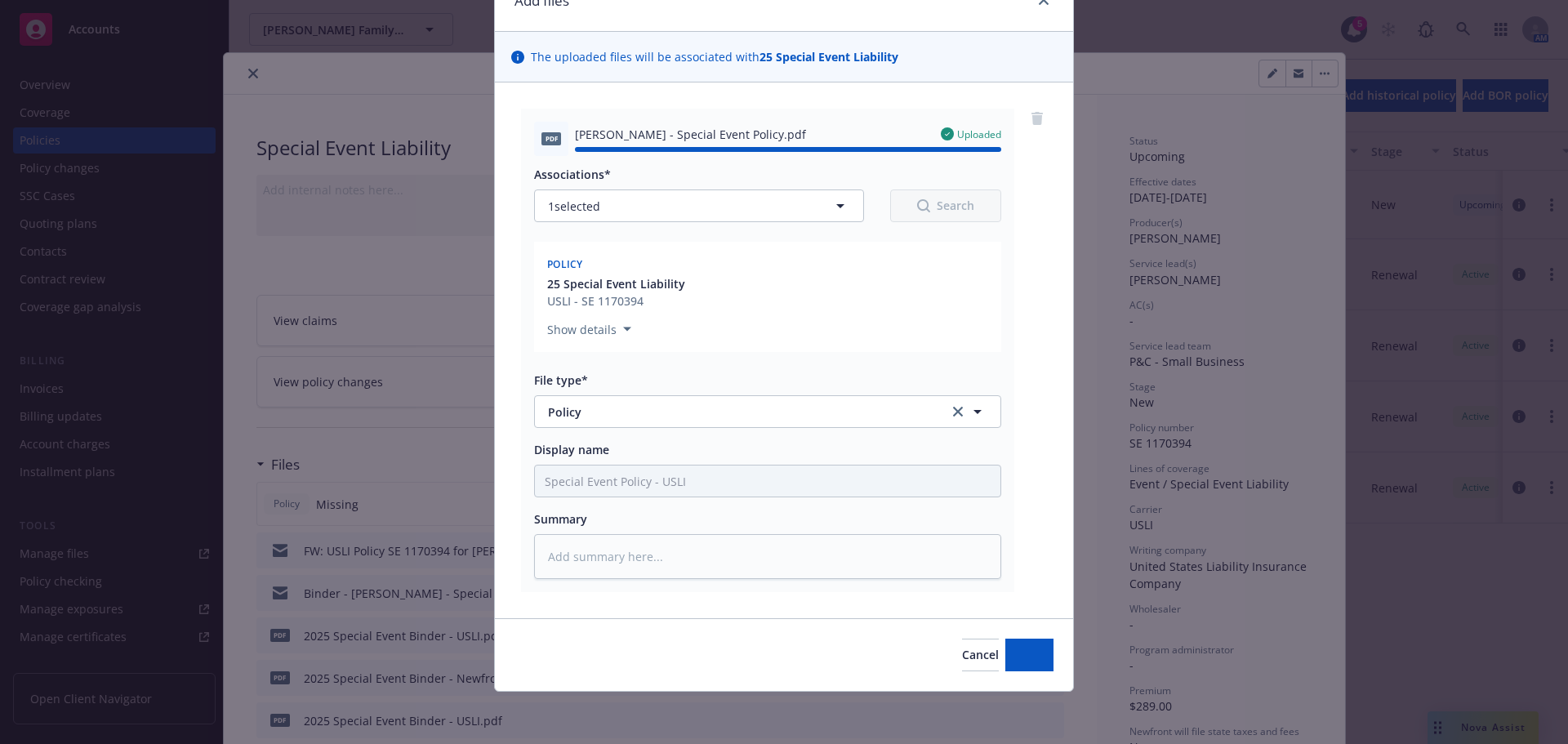
type textarea "x"
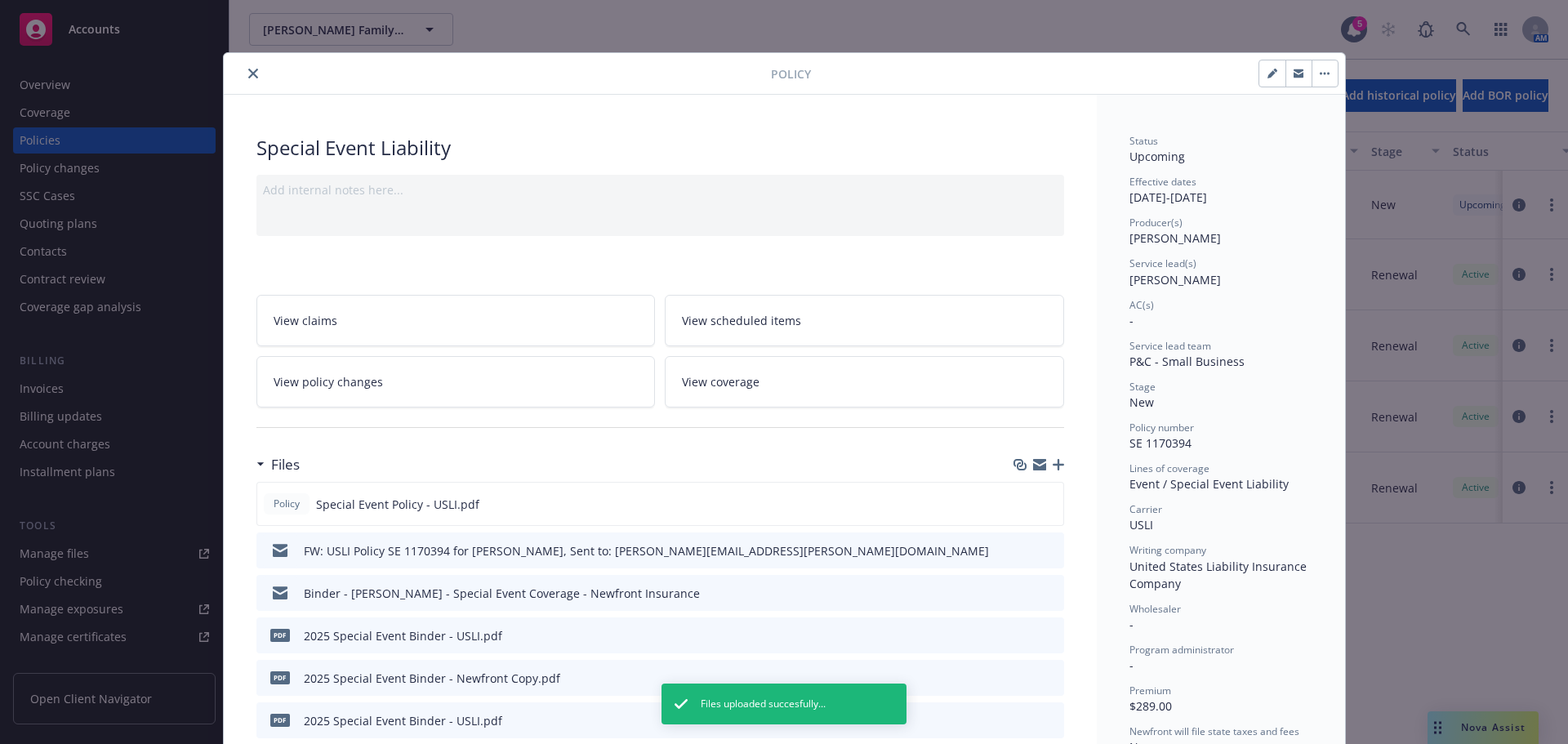
click at [248, 76] on icon "close" at bounding box center [253, 74] width 10 height 10
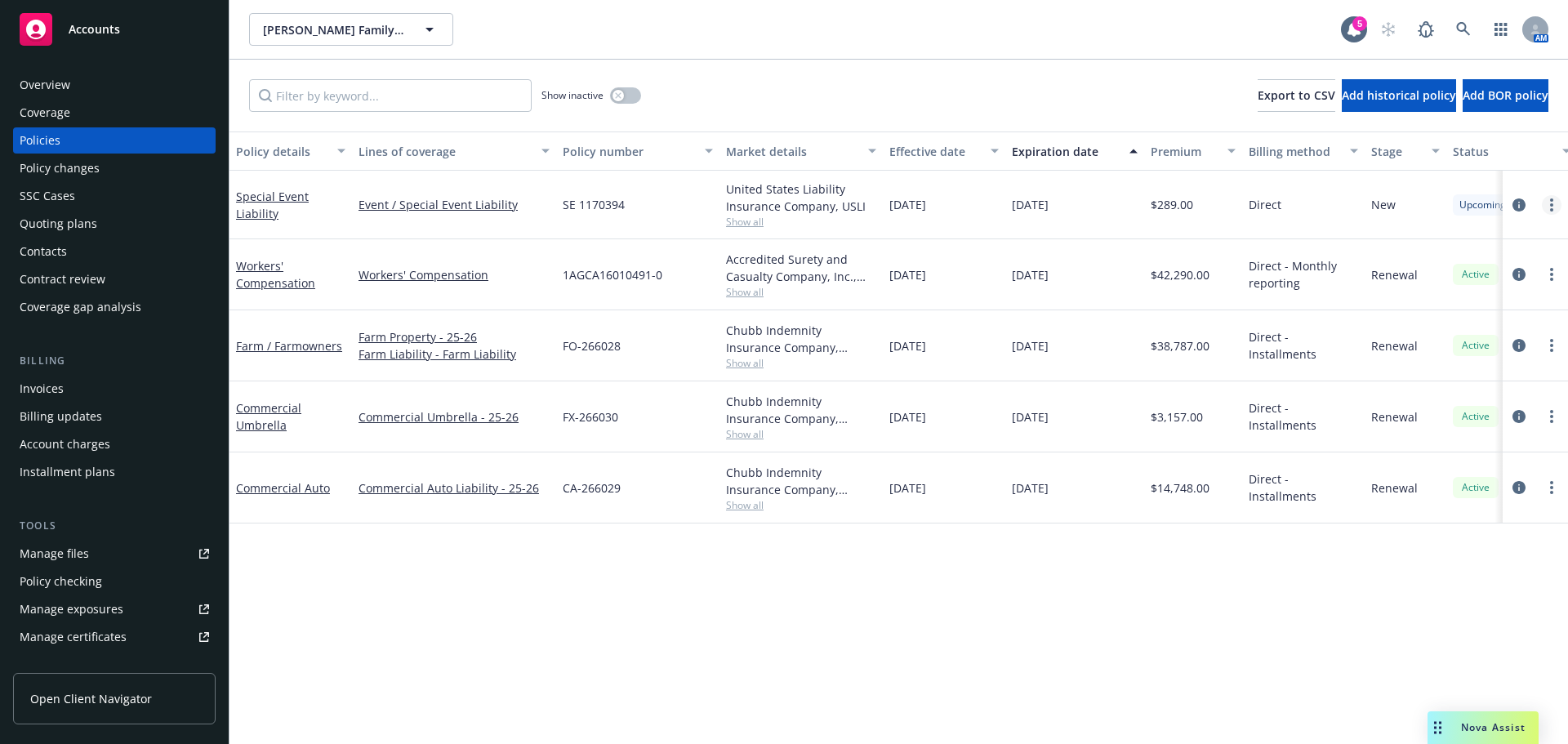
click at [1553, 201] on link "more" at bounding box center [1551, 204] width 20 height 20
click at [1475, 434] on link "Copy logging email" at bounding box center [1465, 434] width 192 height 33
